Goal: Information Seeking & Learning: Understand process/instructions

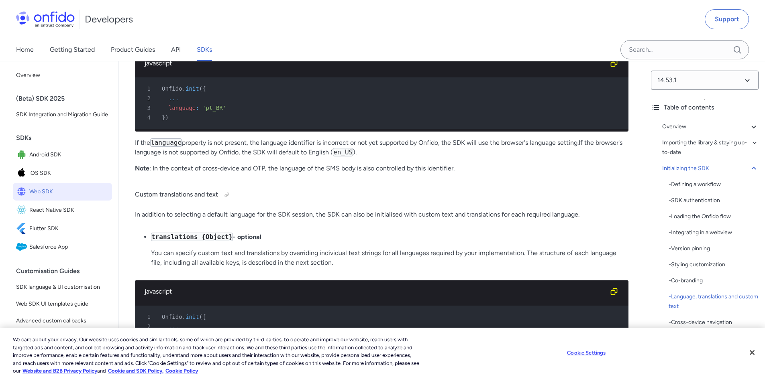
scroll to position [3976, 0]
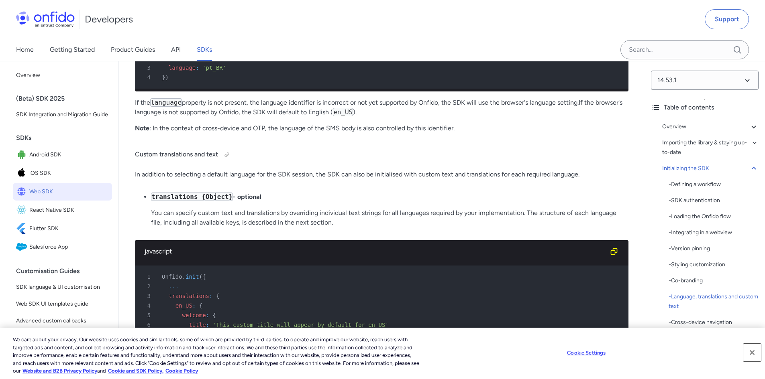
click at [751, 354] on button "Close" at bounding box center [752, 353] width 18 height 18
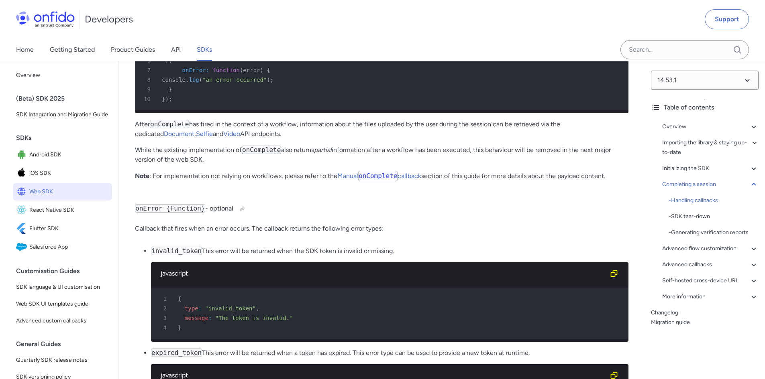
scroll to position [8393, 0]
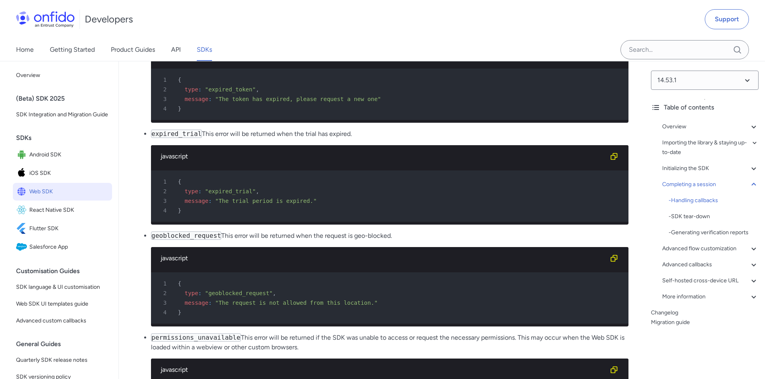
click at [710, 251] on div "Advanced flow customization" at bounding box center [710, 249] width 96 height 10
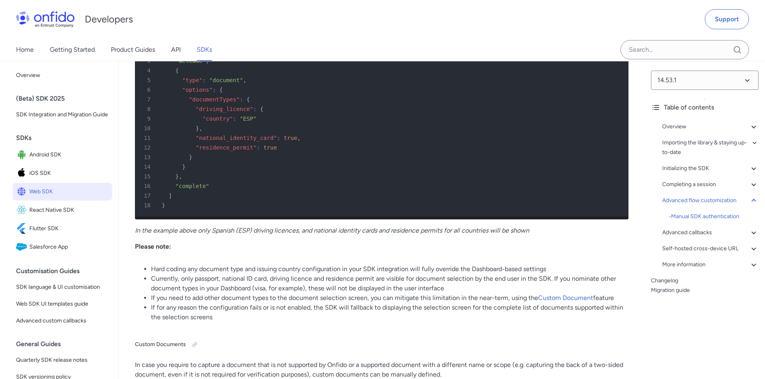
scroll to position [12187, 0]
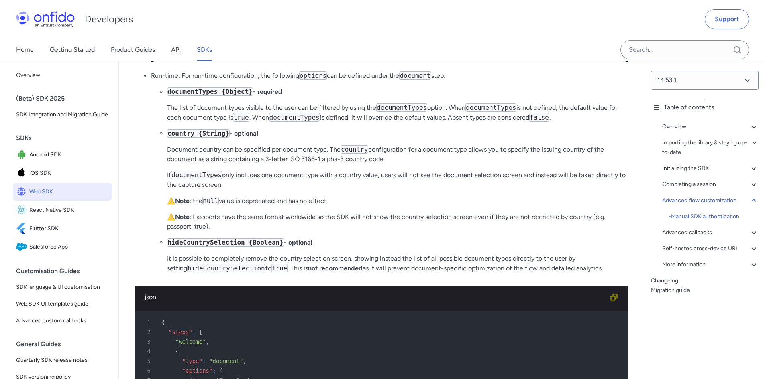
scroll to position [11986, 0]
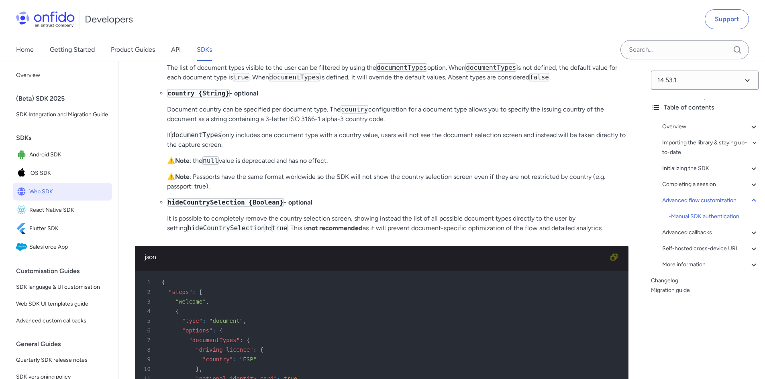
click at [484, 72] on code "documentTypes" at bounding box center [490, 67] width 51 height 8
copy p "documentTypes"
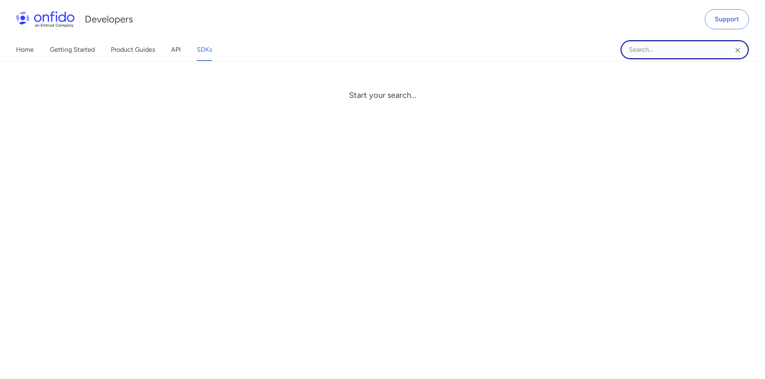
click at [636, 52] on input "Onfido search input field" at bounding box center [684, 49] width 129 height 19
paste input "documentTypes"
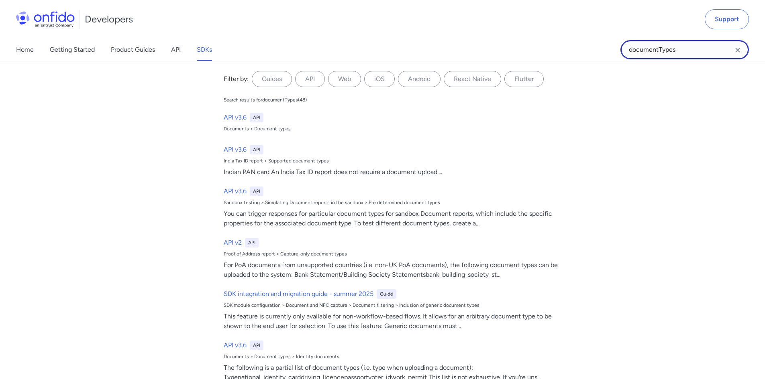
type input "documentTypes"
click at [234, 116] on h6 "API v3.6" at bounding box center [235, 118] width 23 height 10
select select "http"
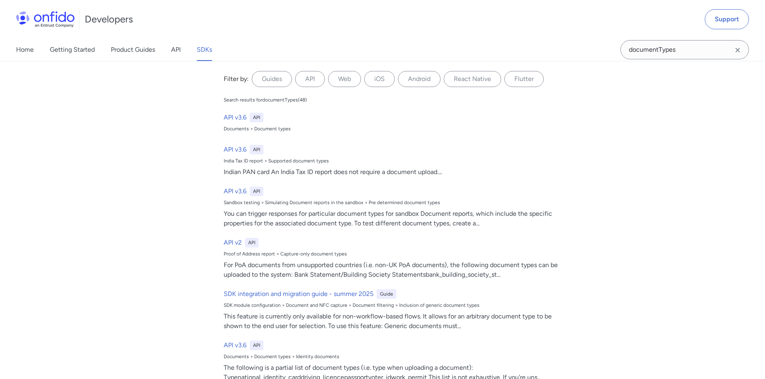
select select "http"
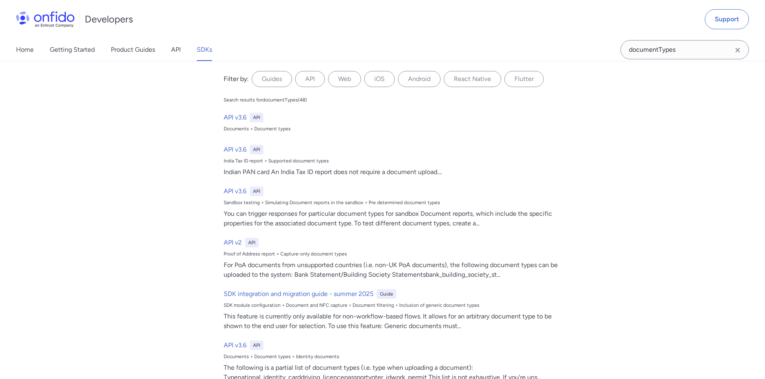
select select "http"
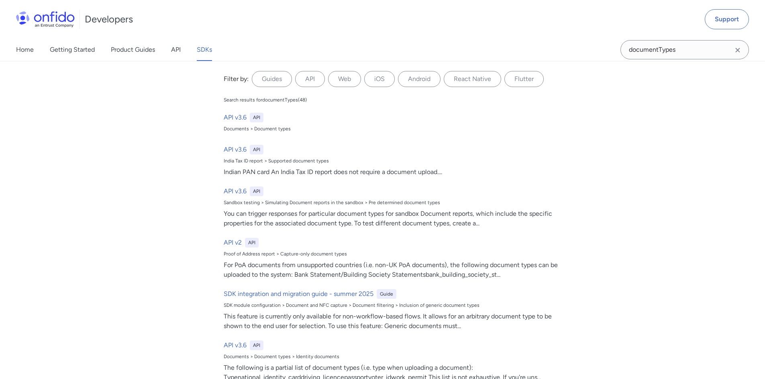
select select "http"
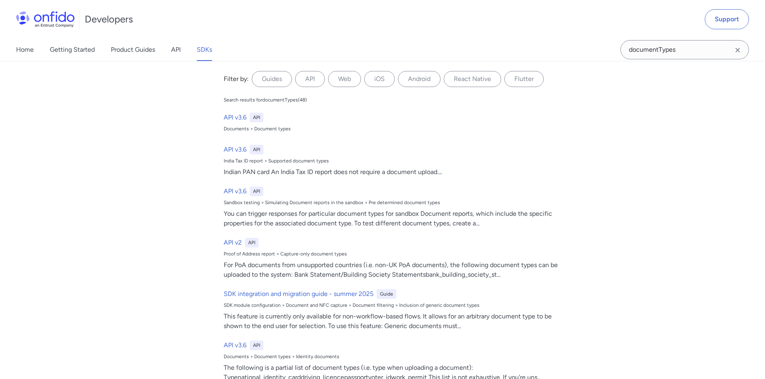
select select "http"
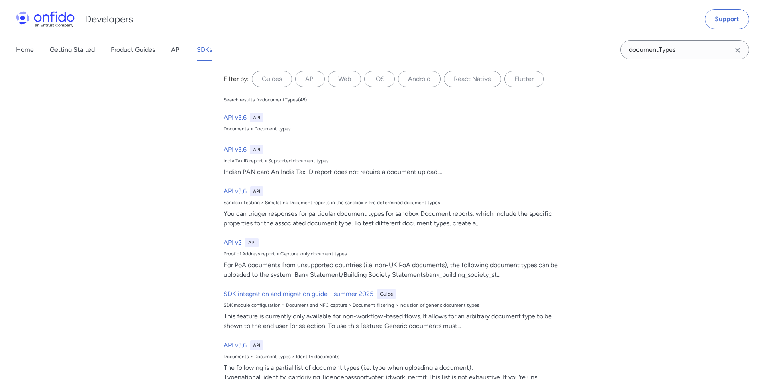
select select "http"
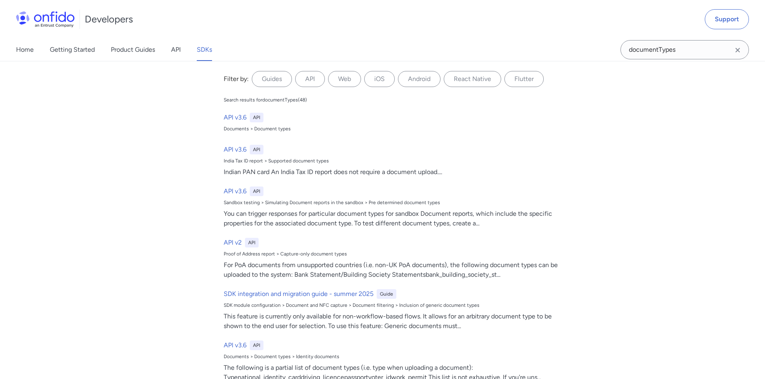
select select "http"
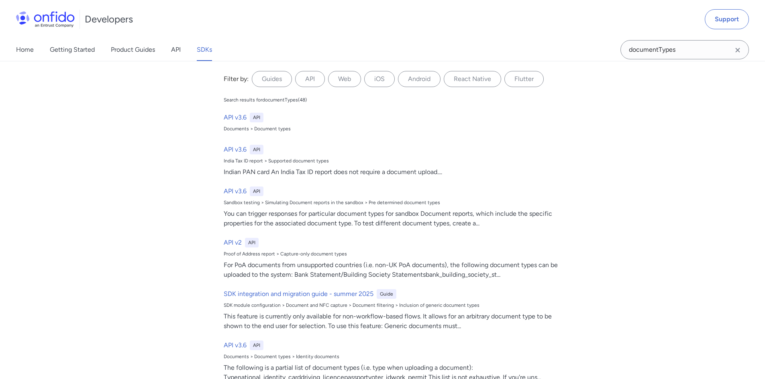
select select "http"
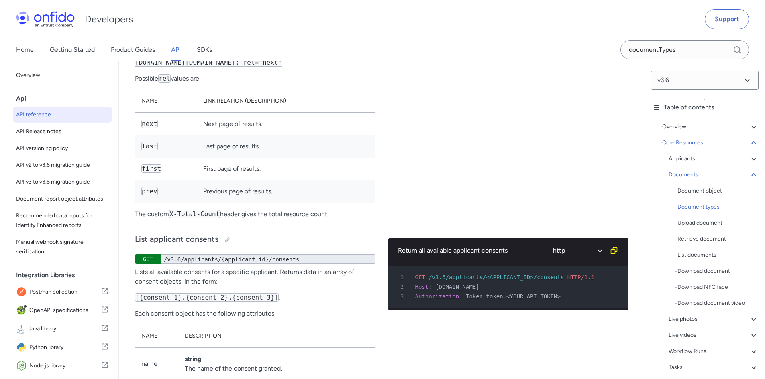
scroll to position [13047, 0]
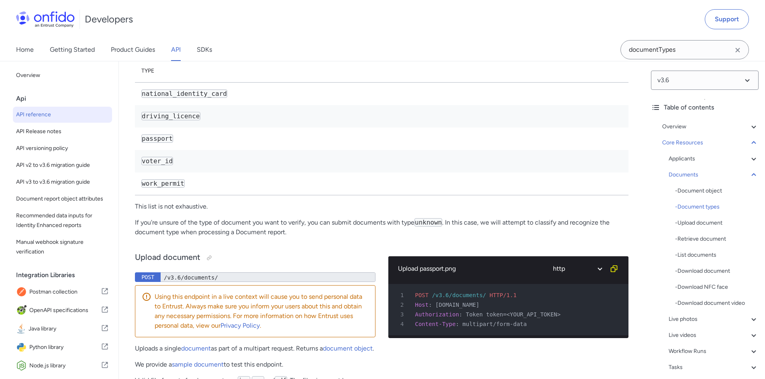
click at [156, 165] on code "voter_id" at bounding box center [157, 161] width 32 height 8
copy code "voter_id"
click at [227, 150] on td "passport" at bounding box center [382, 139] width 494 height 22
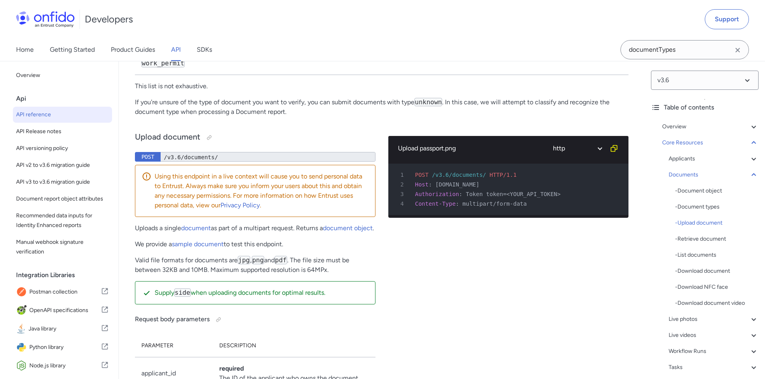
scroll to position [13127, 0]
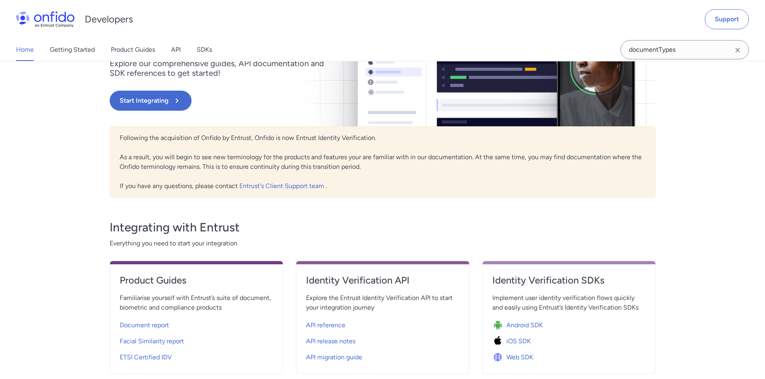
scroll to position [241, 0]
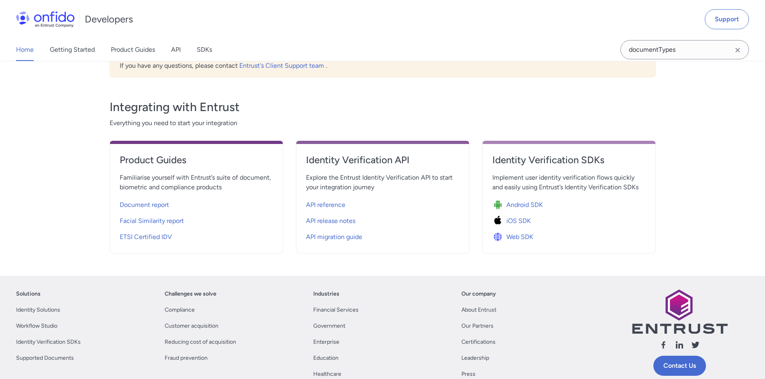
click at [323, 204] on span "API reference" at bounding box center [325, 205] width 39 height 10
select select "http"
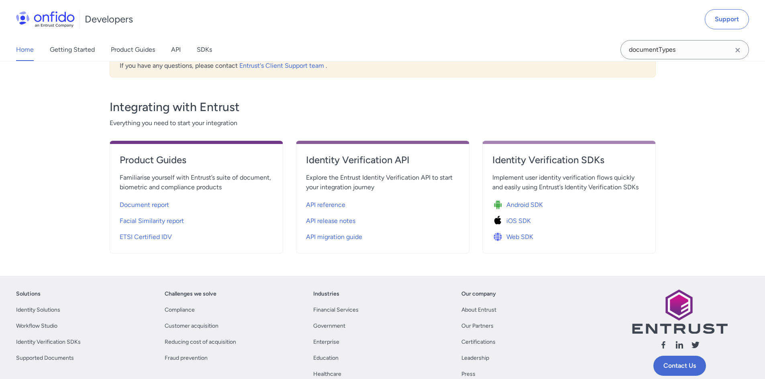
select select "http"
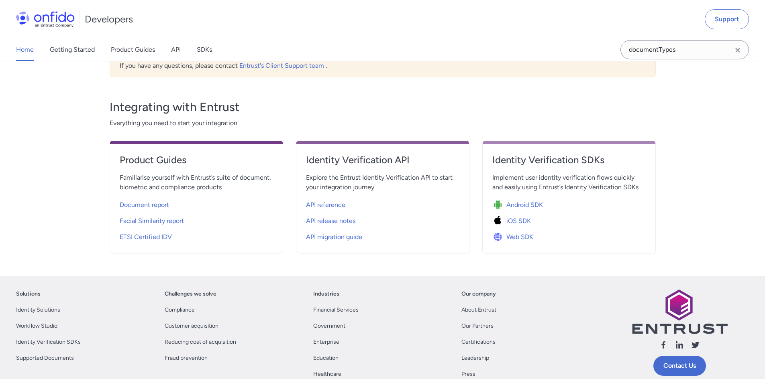
select select "http"
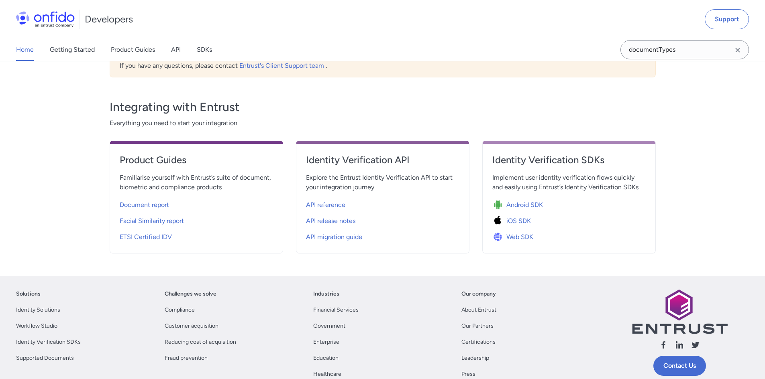
select select "http"
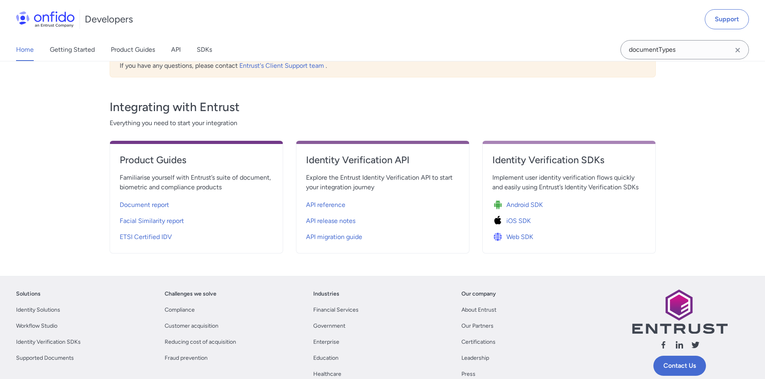
select select "http"
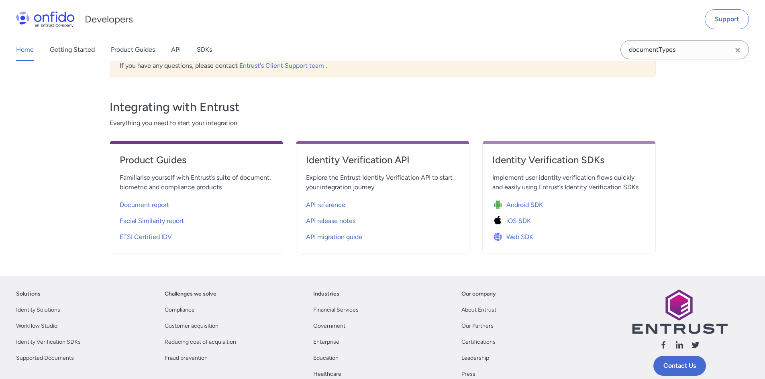
select select "http"
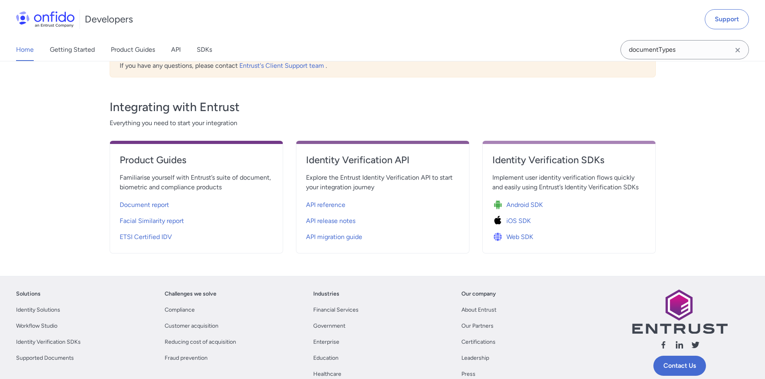
select select "http"
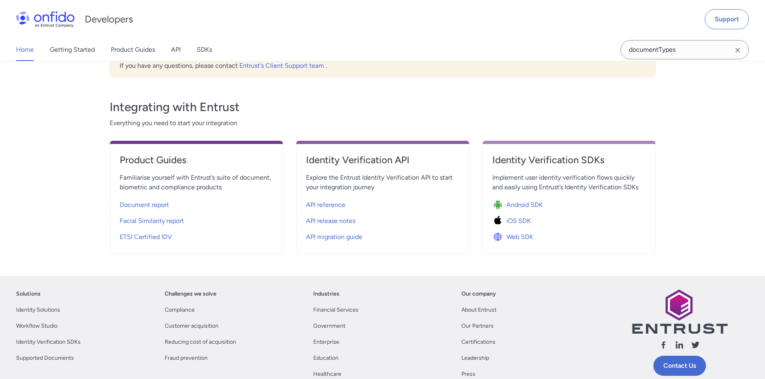
select select "http"
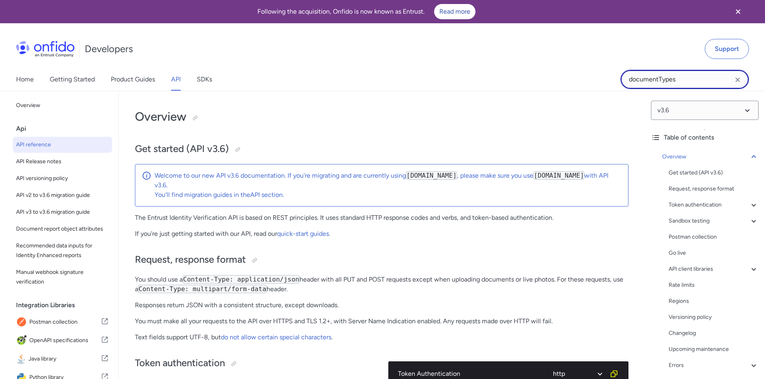
click at [667, 80] on input "documentTypes" at bounding box center [684, 79] width 129 height 19
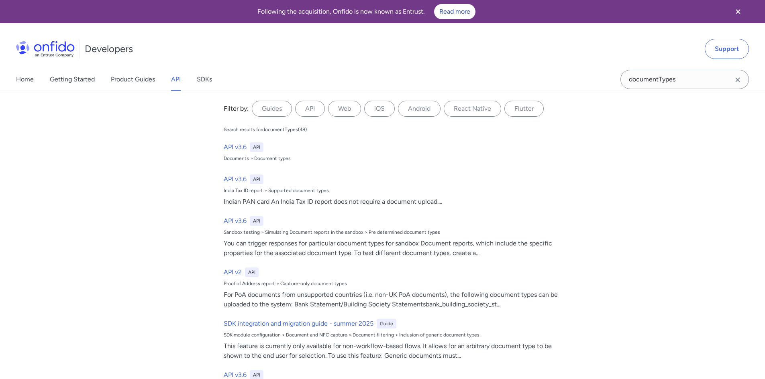
click at [738, 79] on icon "Clear search field button" at bounding box center [737, 80] width 4 height 4
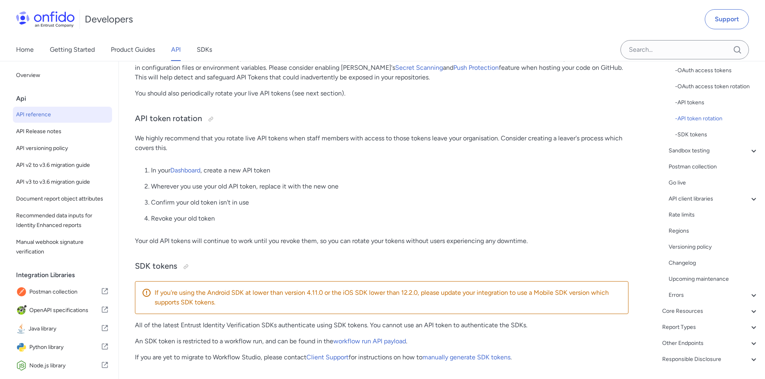
scroll to position [144, 0]
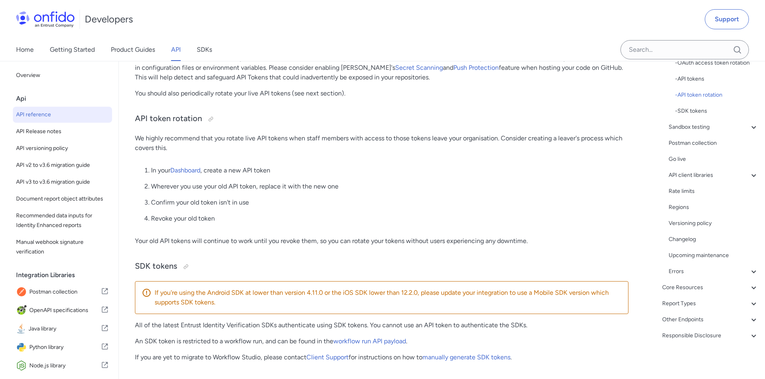
click at [692, 300] on div "Report Types" at bounding box center [710, 304] width 96 height 10
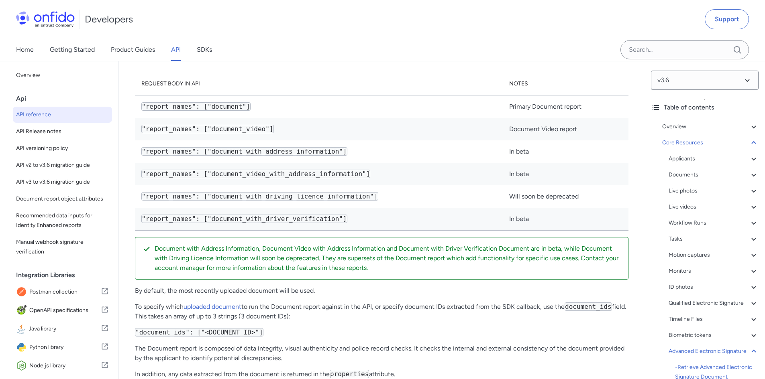
scroll to position [28421, 0]
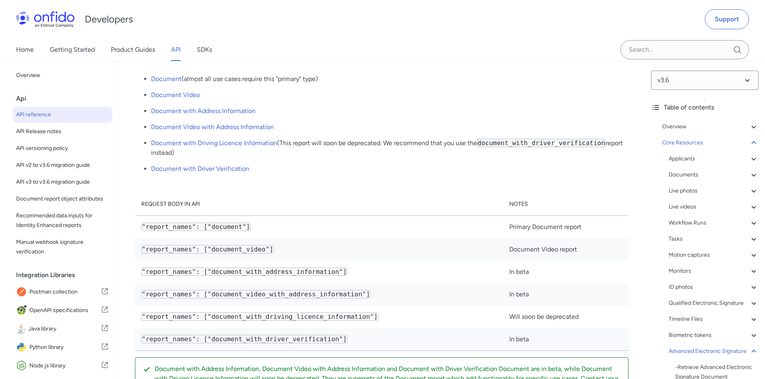
click at [732, 129] on div "Overview" at bounding box center [710, 127] width 96 height 10
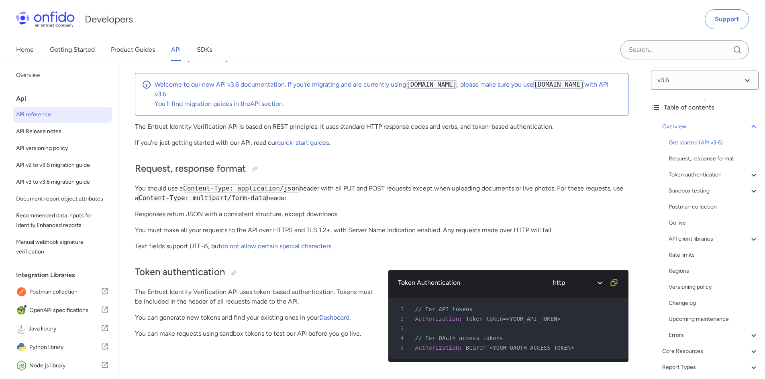
click at [468, 16] on div "Developers Support" at bounding box center [382, 19] width 765 height 39
click at [204, 47] on link "SDKs" at bounding box center [204, 50] width 15 height 22
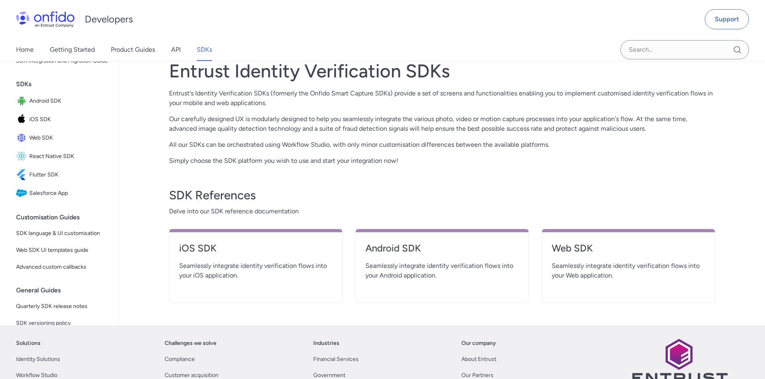
scroll to position [201, 0]
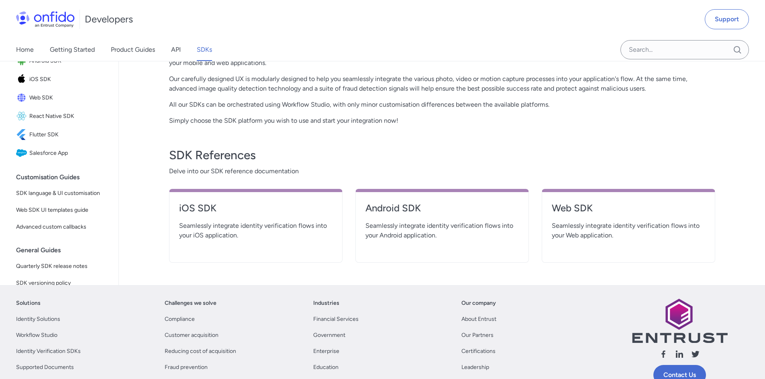
click at [587, 212] on h4 "Web SDK" at bounding box center [628, 208] width 153 height 13
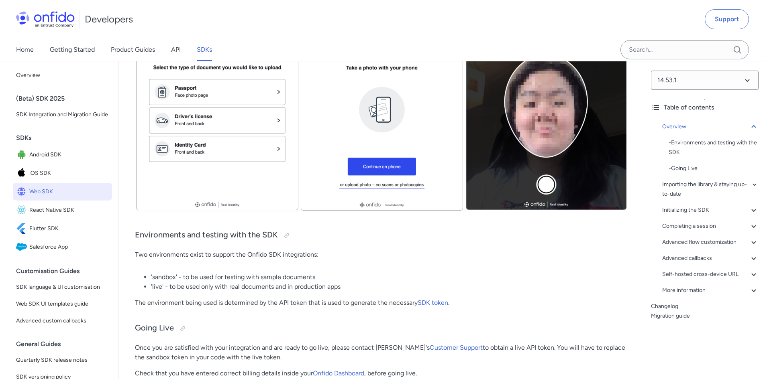
scroll to position [442, 0]
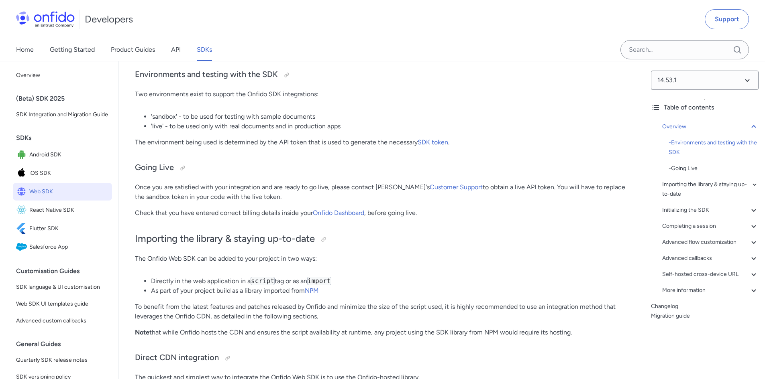
click at [703, 210] on div "Initializing the SDK" at bounding box center [710, 211] width 96 height 10
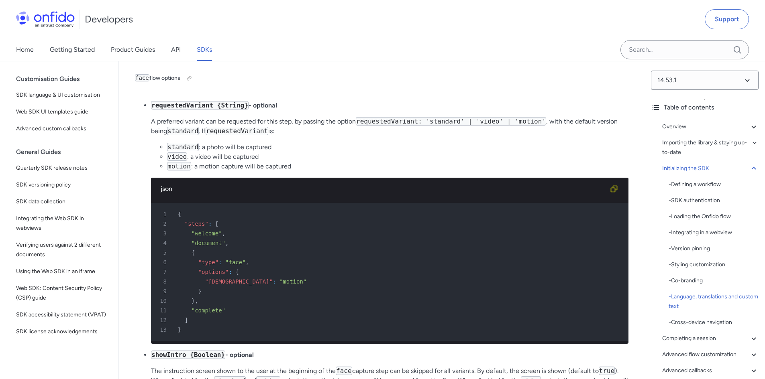
scroll to position [4371, 0]
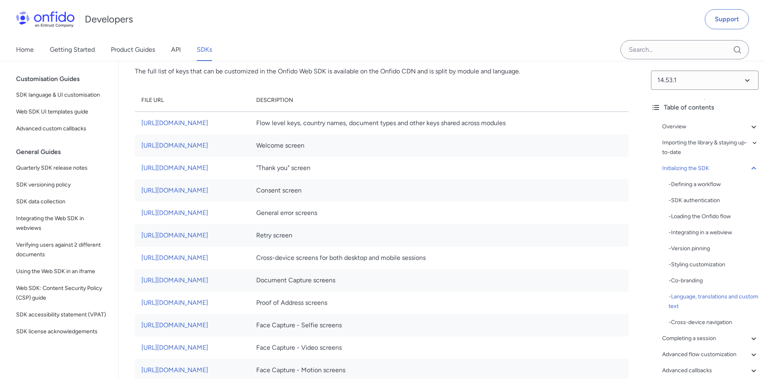
click at [208, 127] on link "https://sdk.onfido.com/capture/i18n/common/en_US.json" at bounding box center [174, 123] width 67 height 8
click at [141, 119] on link "https://sdk.onfido.com/capture/i18n/common/en_US.json" at bounding box center [174, 123] width 67 height 8
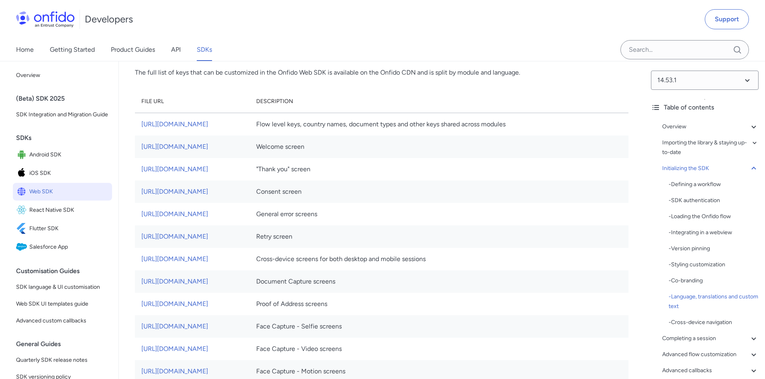
scroll to position [4370, 0]
click at [398, 113] on th "Description" at bounding box center [439, 101] width 379 height 23
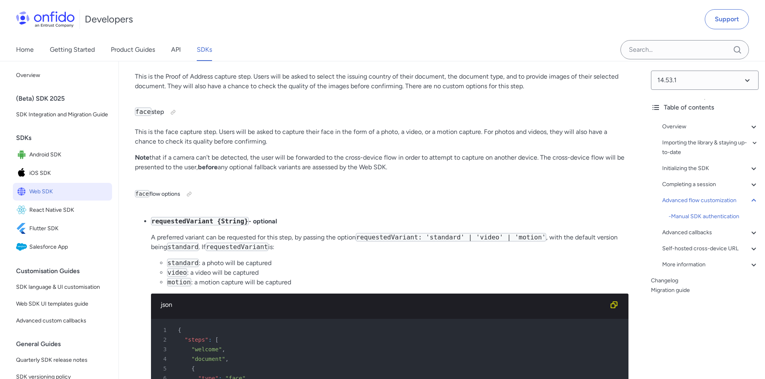
scroll to position [12076, 0]
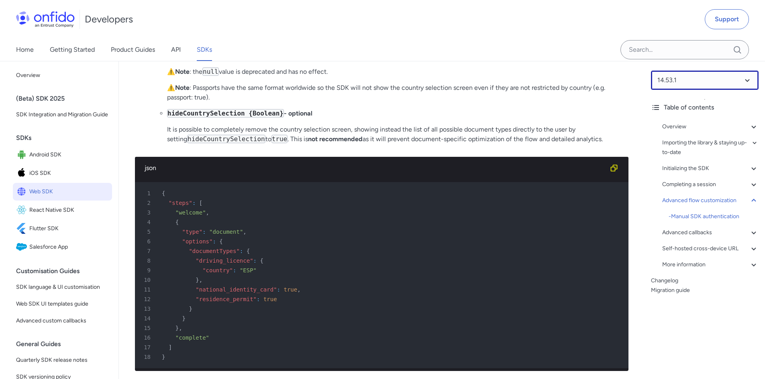
click at [682, 84] on select at bounding box center [705, 80] width 108 height 19
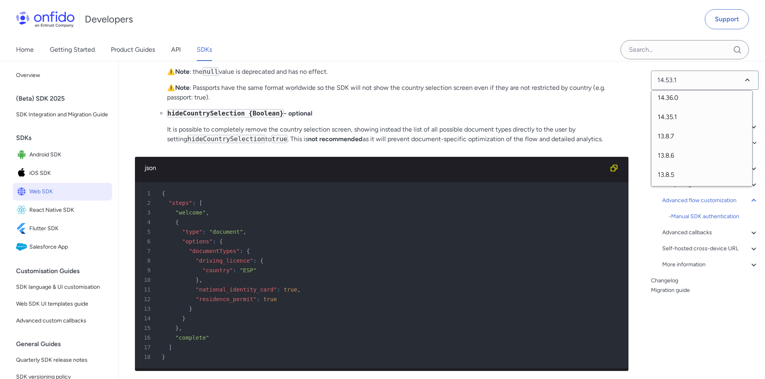
scroll to position [205, 0]
click at [697, 78] on select at bounding box center [705, 80] width 108 height 19
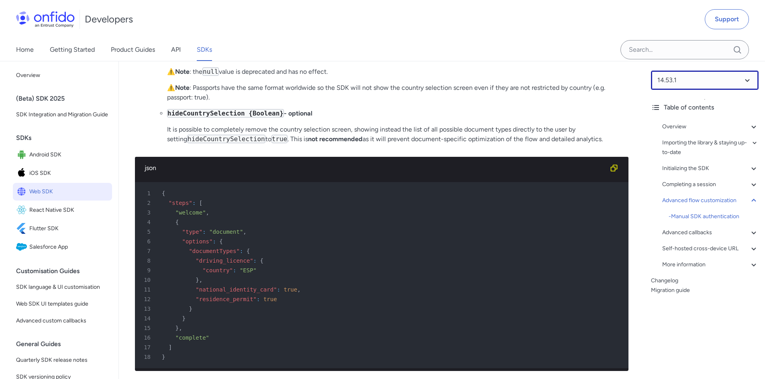
click at [687, 78] on select at bounding box center [705, 80] width 108 height 19
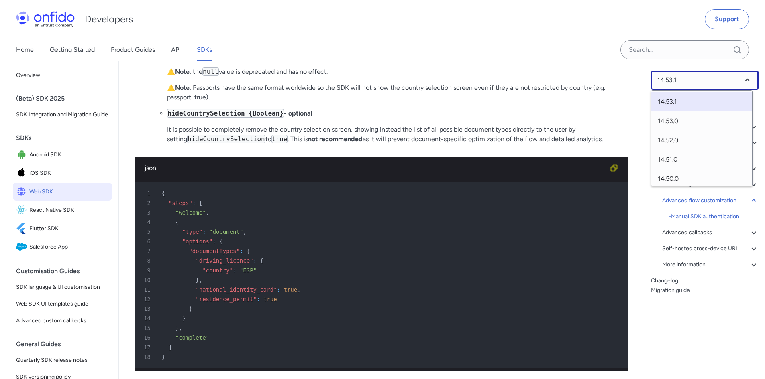
click at [687, 78] on select at bounding box center [705, 80] width 108 height 19
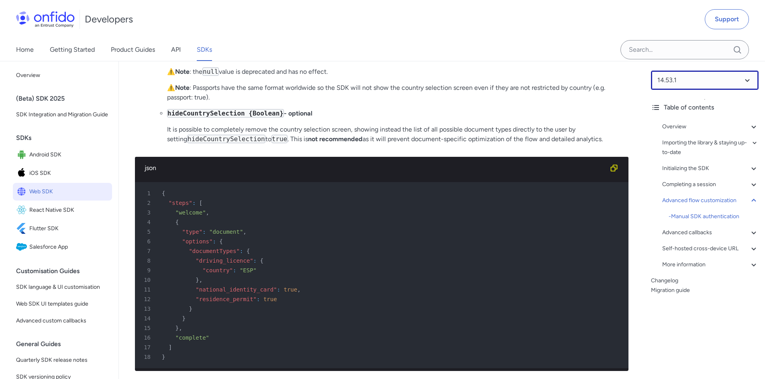
click at [687, 79] on select at bounding box center [705, 80] width 108 height 19
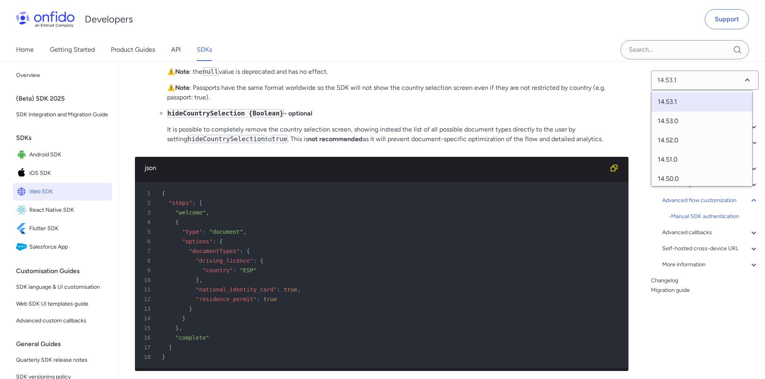
click at [489, 35] on p "Document country can be specified per document type. The country configuration …" at bounding box center [397, 25] width 461 height 19
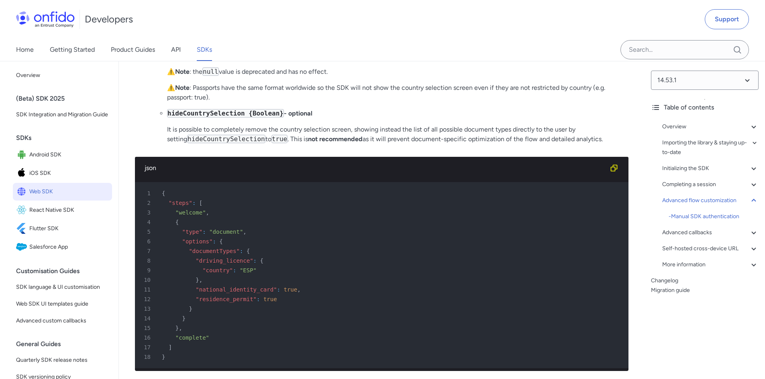
click at [671, 80] on select at bounding box center [705, 80] width 108 height 19
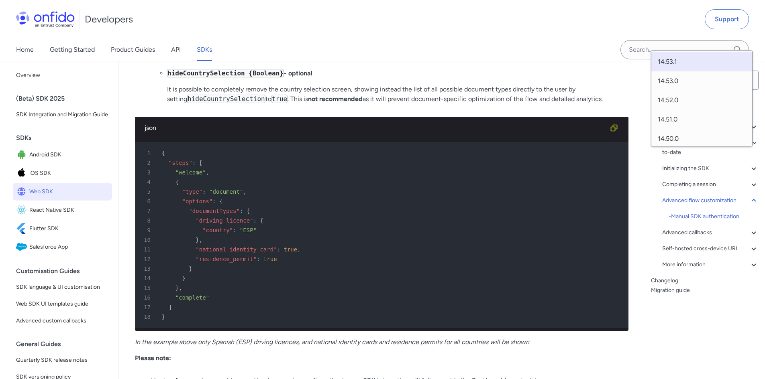
scroll to position [12076, 0]
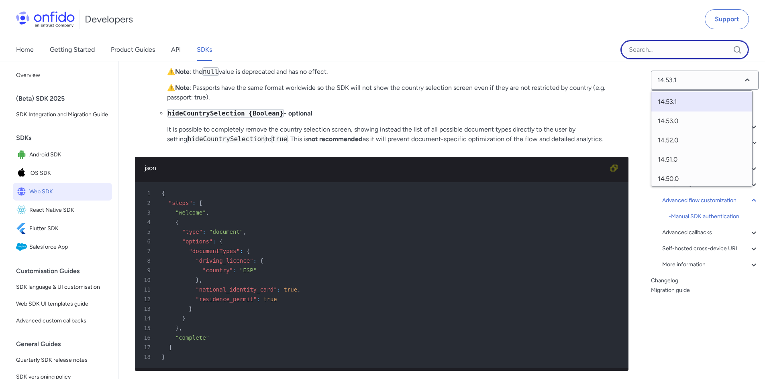
click at [640, 53] on input "Onfido search input field" at bounding box center [684, 49] width 129 height 19
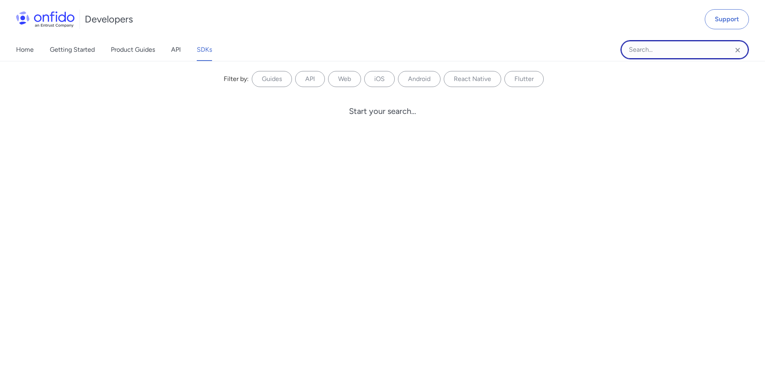
click at [640, 53] on input "Onfido search input field" at bounding box center [684, 49] width 129 height 19
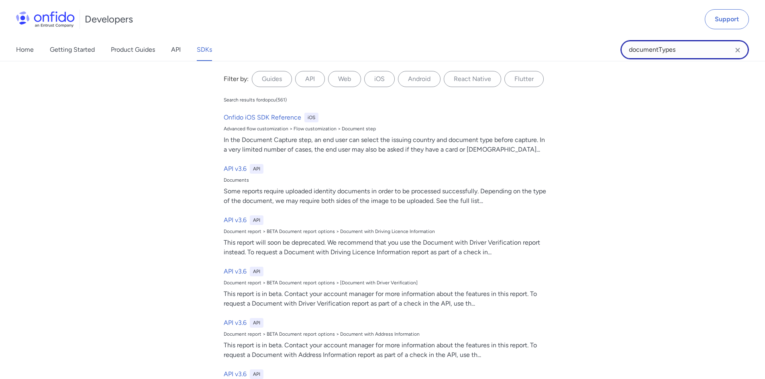
type input "documentTypes"
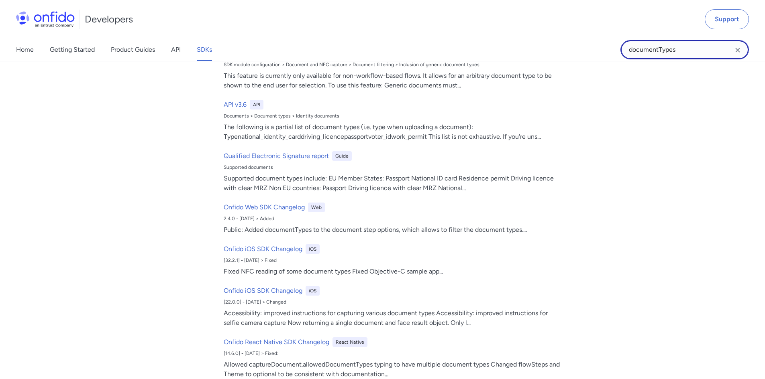
scroll to position [281, 0]
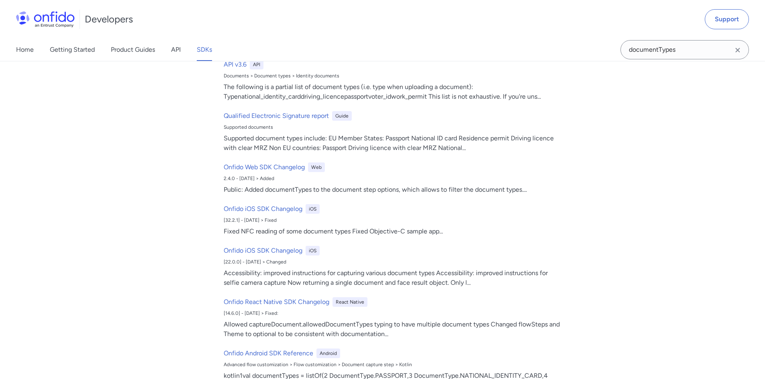
click at [273, 165] on h6 "Onfido Web SDK Changelog" at bounding box center [264, 168] width 81 height 10
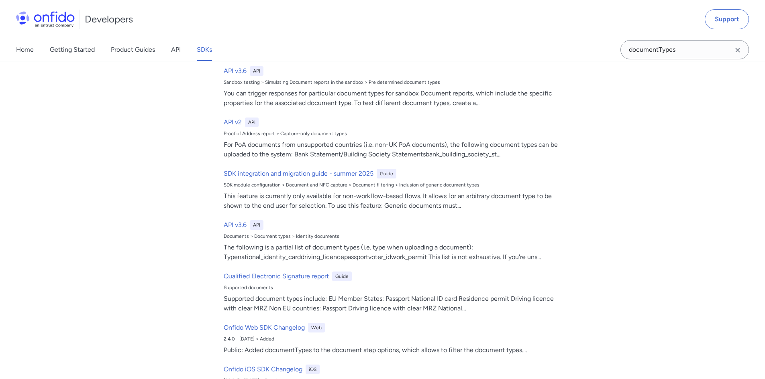
scroll to position [0, 0]
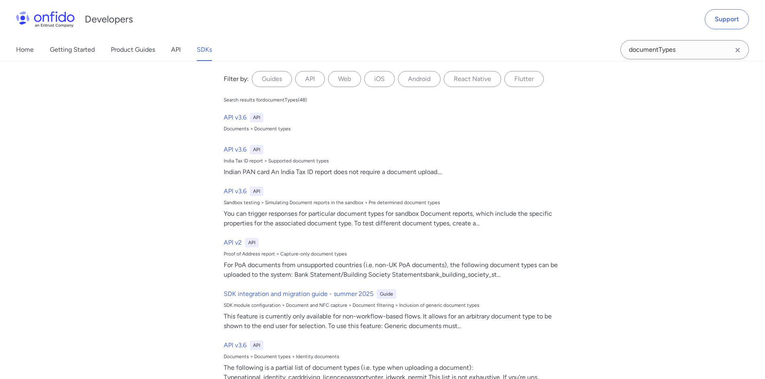
click at [234, 116] on h6 "API v3.6" at bounding box center [235, 118] width 23 height 10
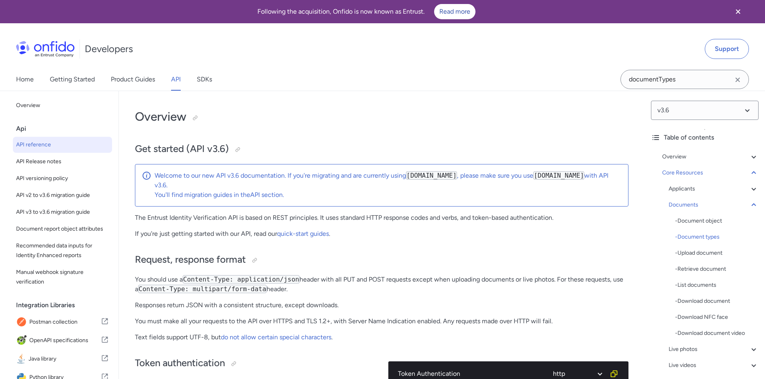
select select "http"
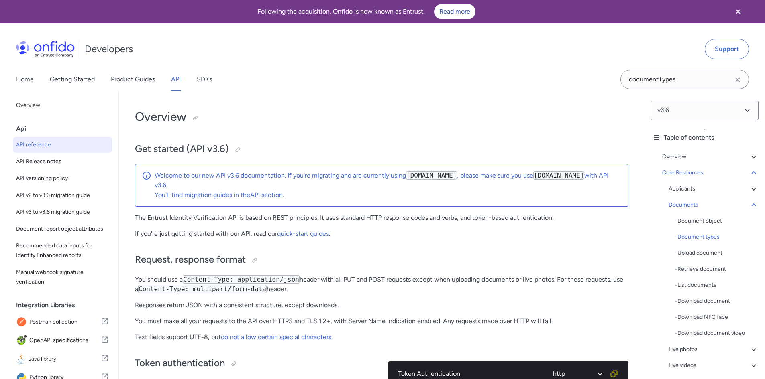
select select "http"
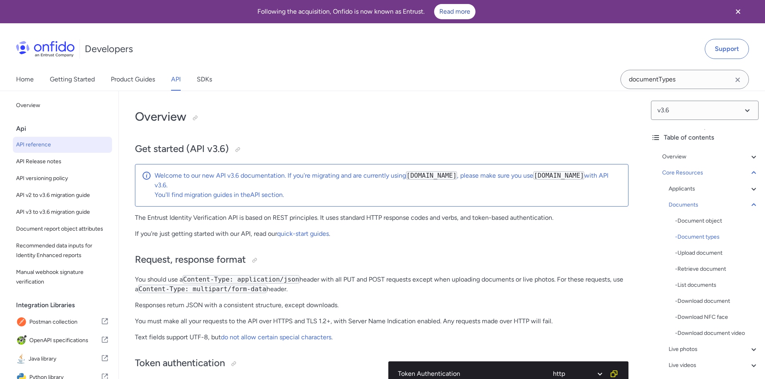
select select "http"
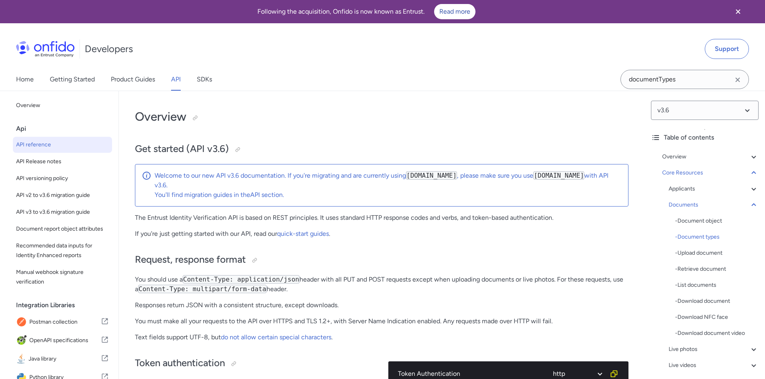
select select "http"
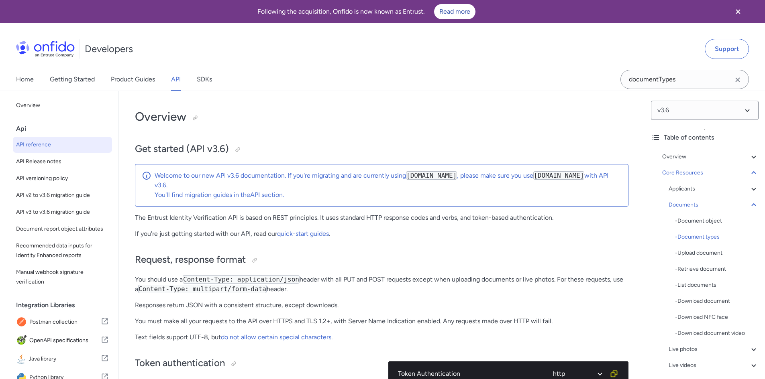
select select "http"
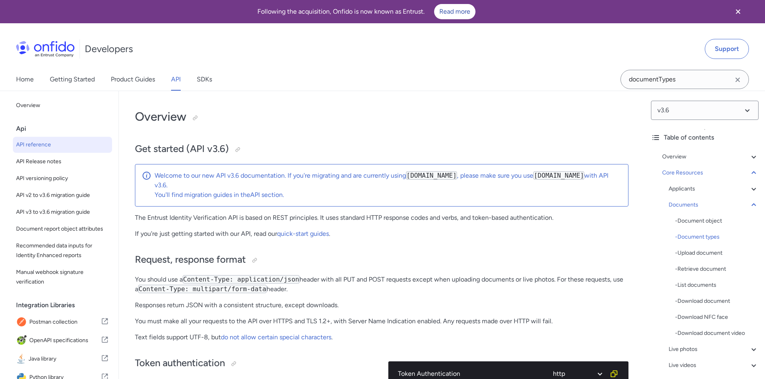
select select "http"
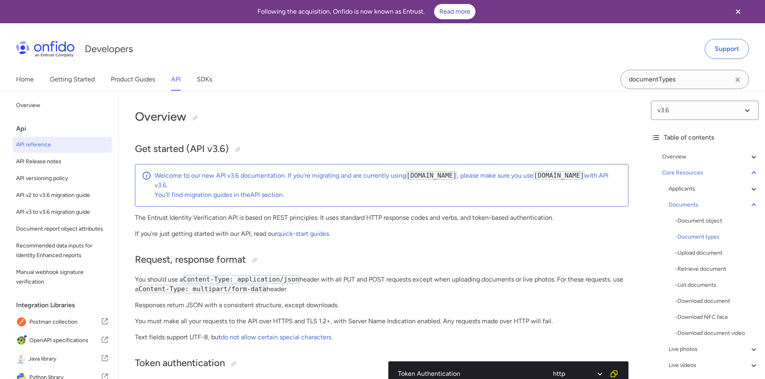
select select "http"
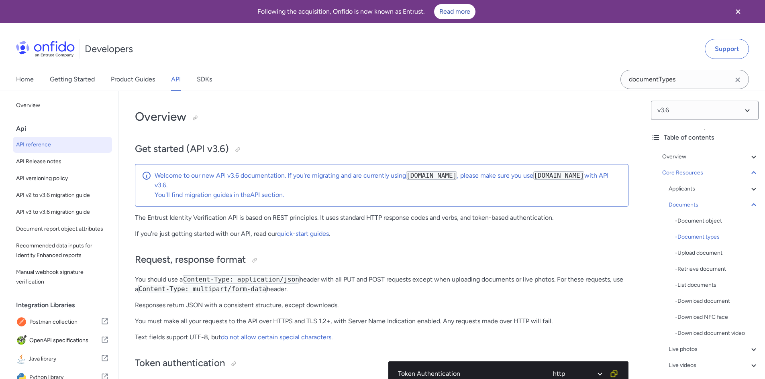
select select "http"
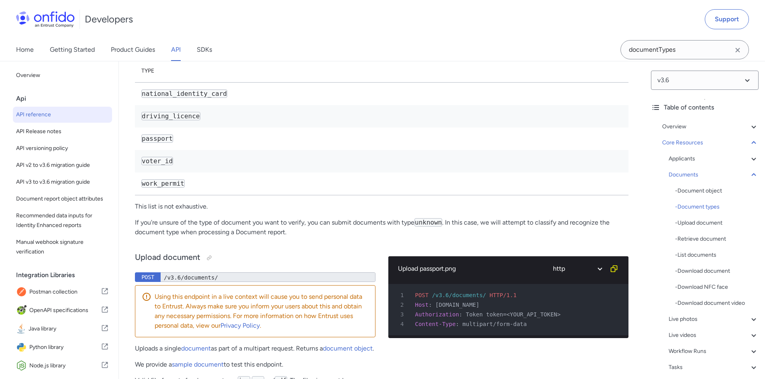
scroll to position [13007, 0]
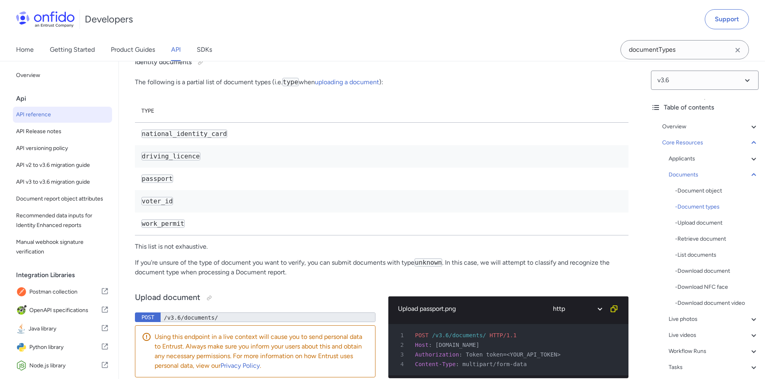
click at [328, 86] on link "uploading a document" at bounding box center [347, 82] width 64 height 8
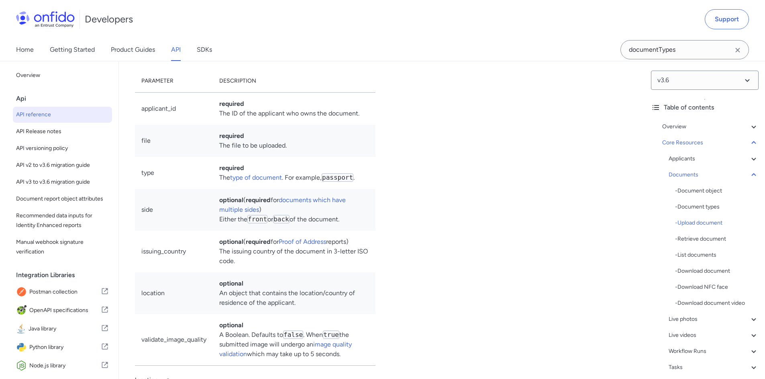
scroll to position [13513, 0]
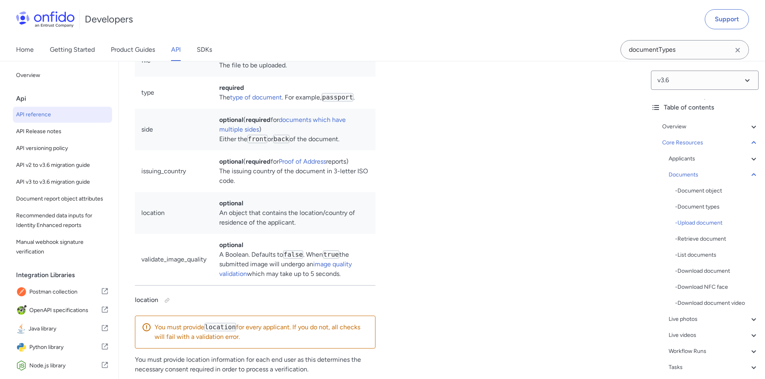
click at [255, 101] on link "type of document" at bounding box center [256, 98] width 52 height 8
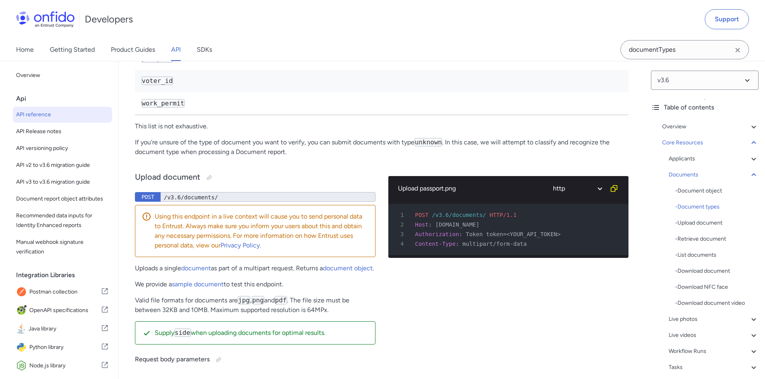
scroll to position [13087, 0]
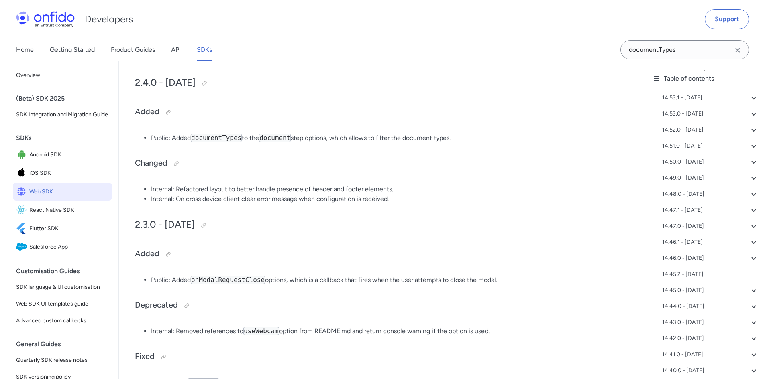
click at [218, 134] on code "documentTypes" at bounding box center [216, 138] width 51 height 8
click at [235, 134] on code "documentTypes" at bounding box center [216, 138] width 51 height 8
click at [306, 133] on li "Public: Added documentTypes to the document step options, which allows to filte…" at bounding box center [389, 138] width 477 height 10
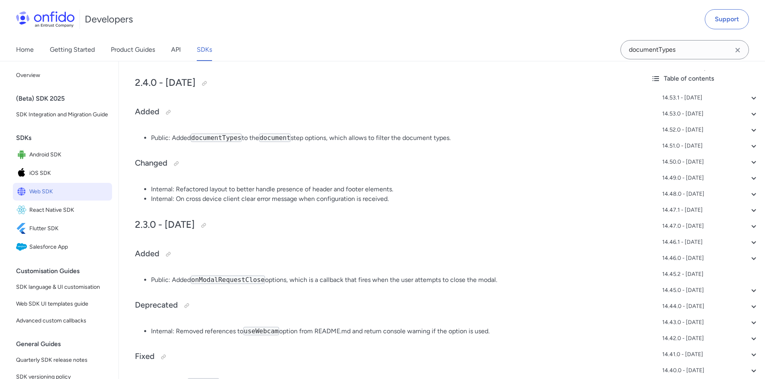
click at [291, 133] on li "Public: Added documentTypes to the document step options, which allows to filte…" at bounding box center [389, 138] width 477 height 10
click at [282, 134] on code "document" at bounding box center [275, 138] width 32 height 8
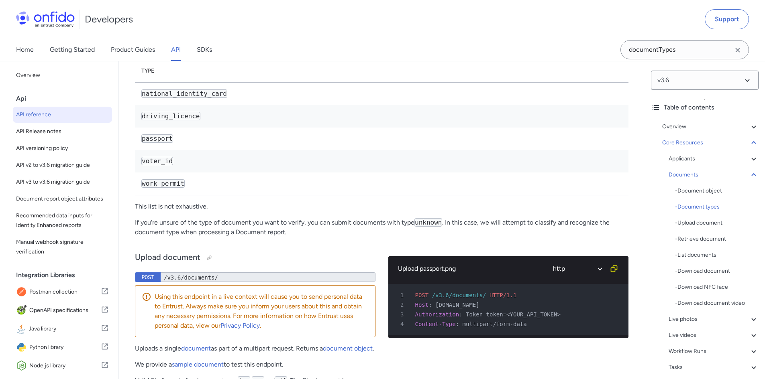
scroll to position [13047, 0]
click at [161, 188] on code "work_permit" at bounding box center [162, 184] width 43 height 8
copy code "work_permit"
click at [286, 173] on td "voter_id" at bounding box center [382, 161] width 494 height 22
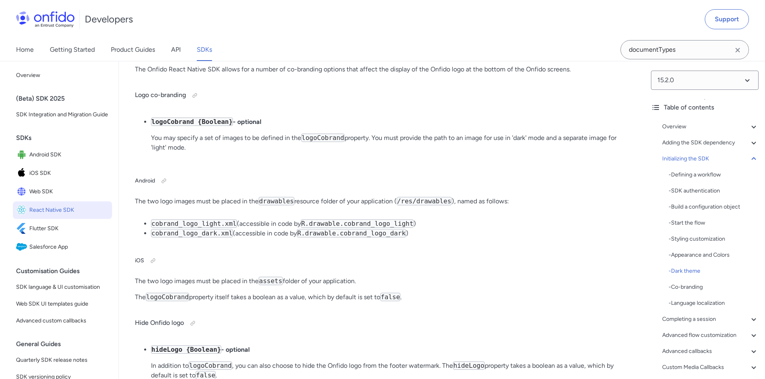
scroll to position [6716, 0]
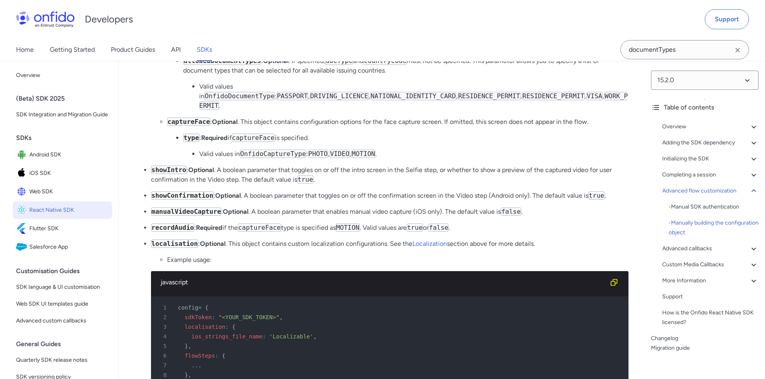
click at [365, 17] on code "FRONT_AND_BACK" at bounding box center [368, 12] width 55 height 8
click at [36, 198] on span "Web SDK" at bounding box center [69, 191] width 80 height 11
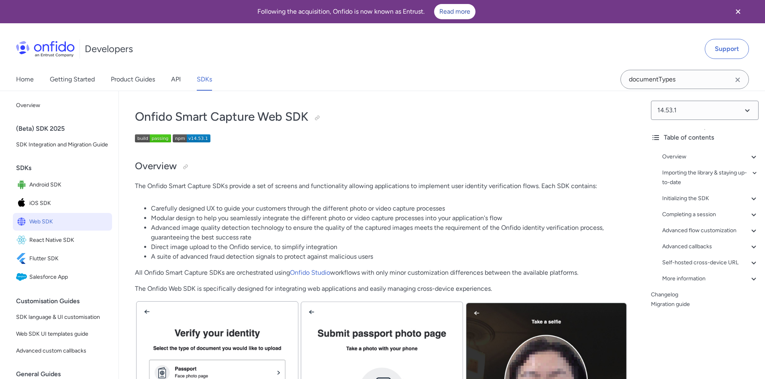
click at [256, 217] on li "Modular design to help you seamlessly integrate the different photo or video ca…" at bounding box center [389, 219] width 477 height 10
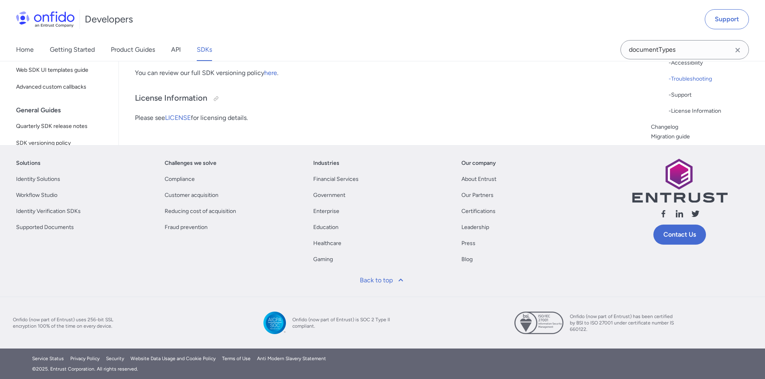
scroll to position [1534, 0]
